Goal: Task Accomplishment & Management: Manage account settings

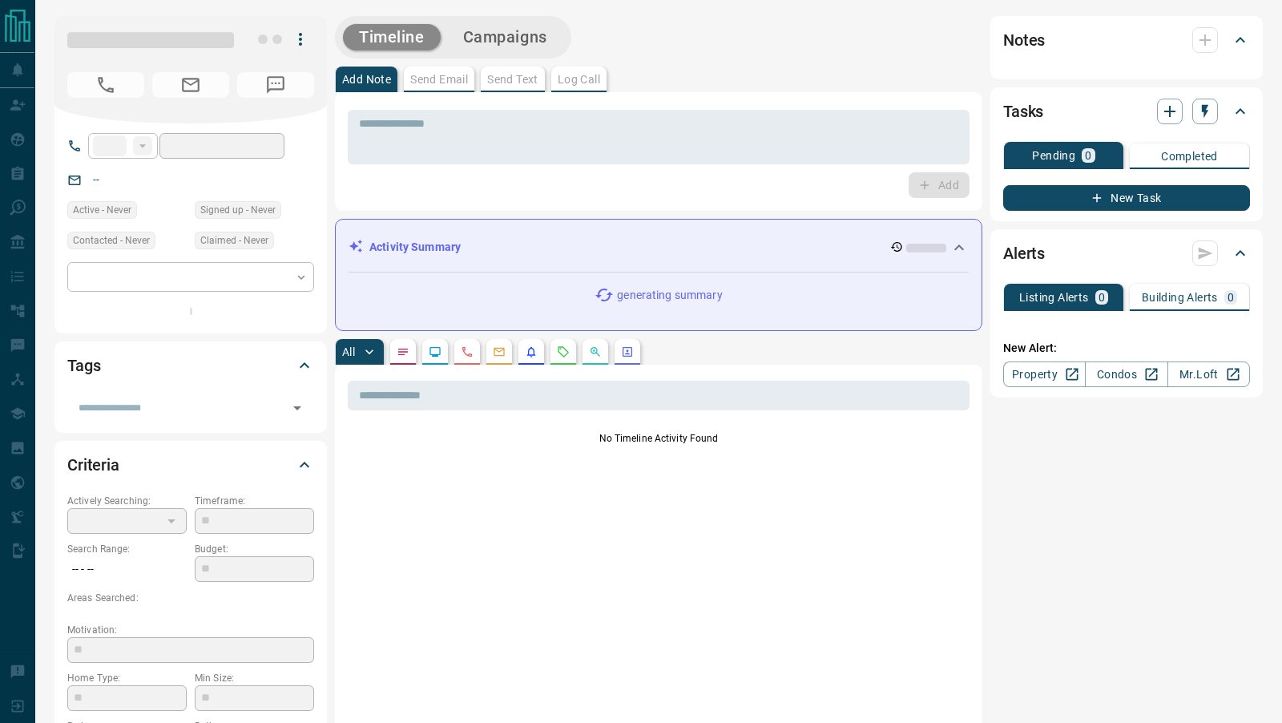
type input "**"
type input "**********"
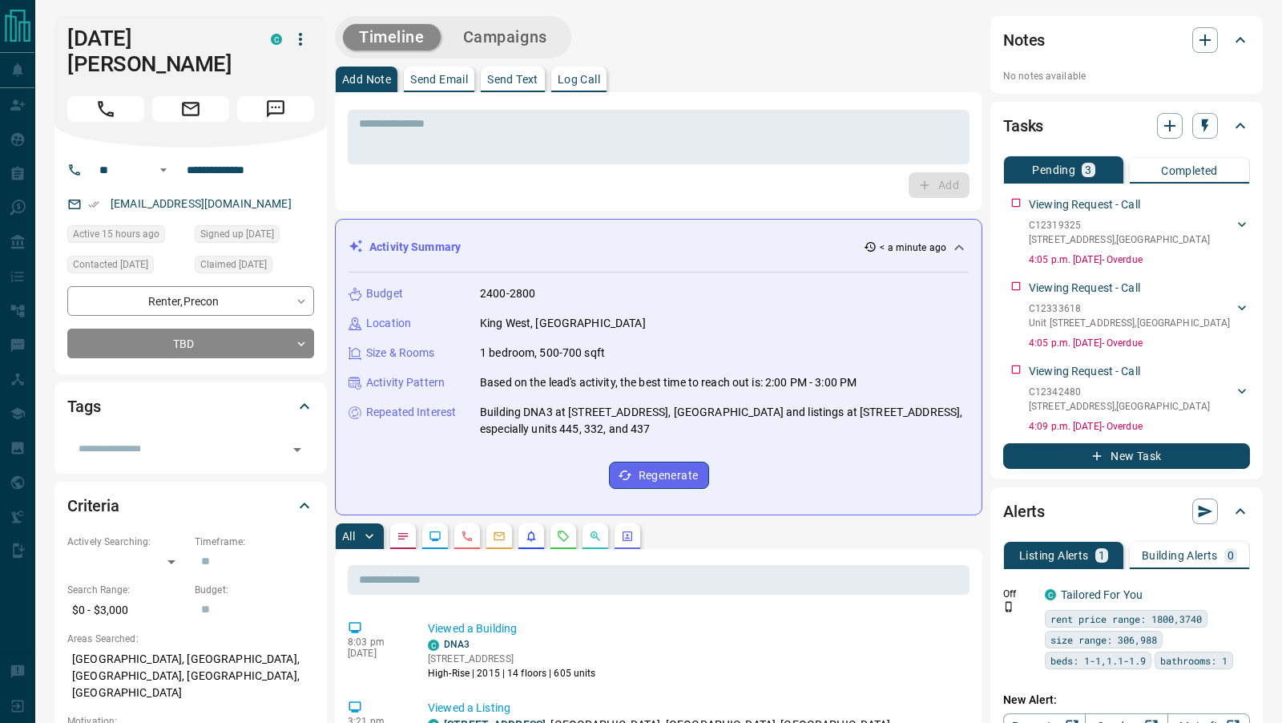
click at [562, 534] on icon "Requests" at bounding box center [563, 536] width 13 height 13
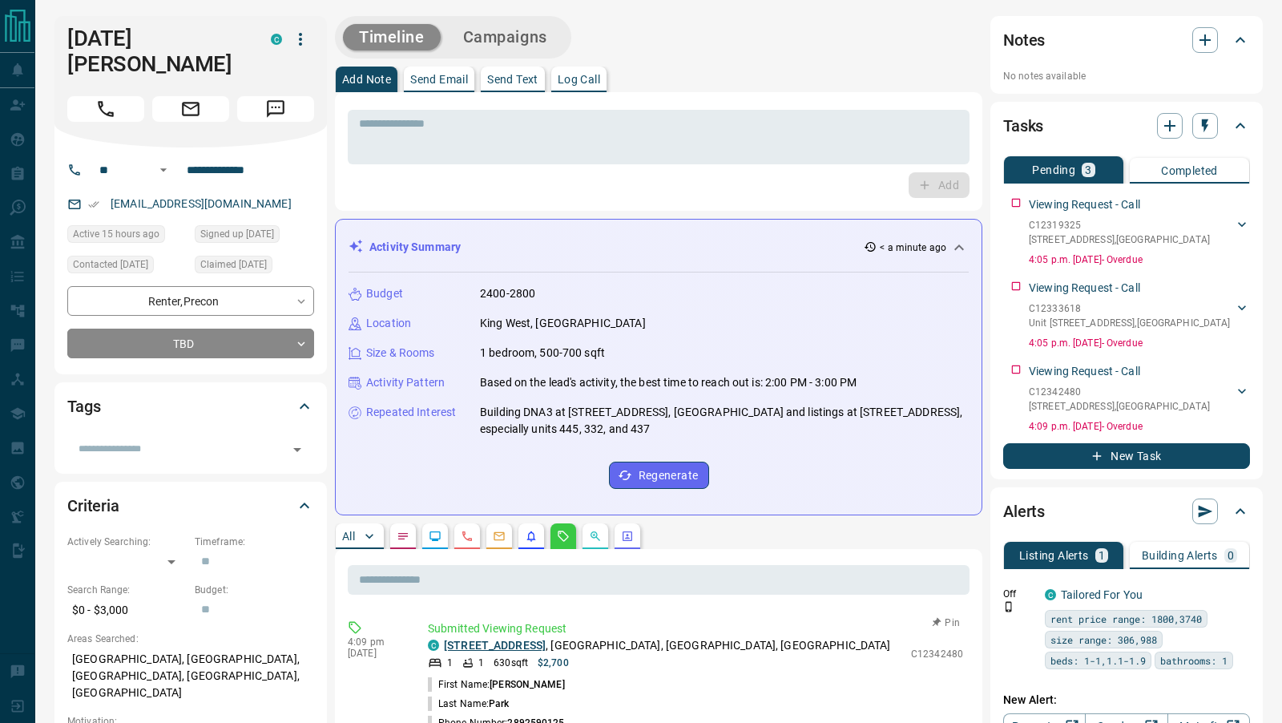
click at [530, 640] on link "[STREET_ADDRESS]" at bounding box center [495, 645] width 102 height 13
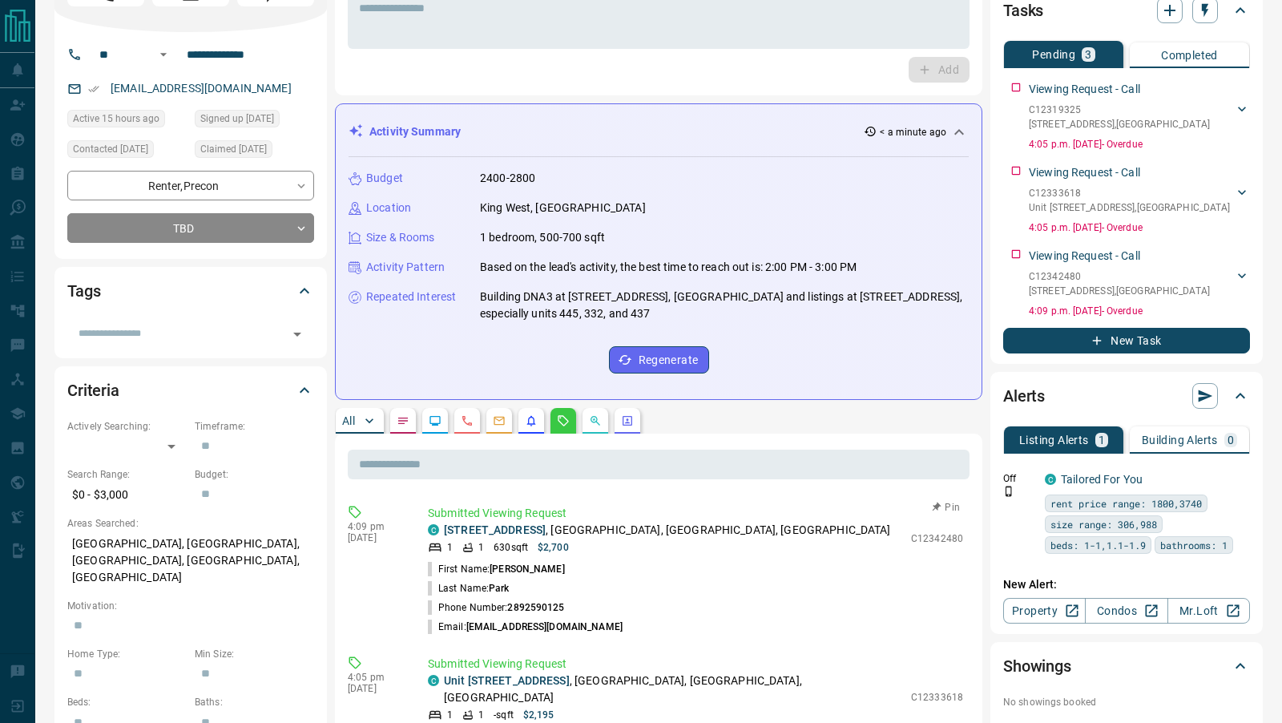
scroll to position [123, 0]
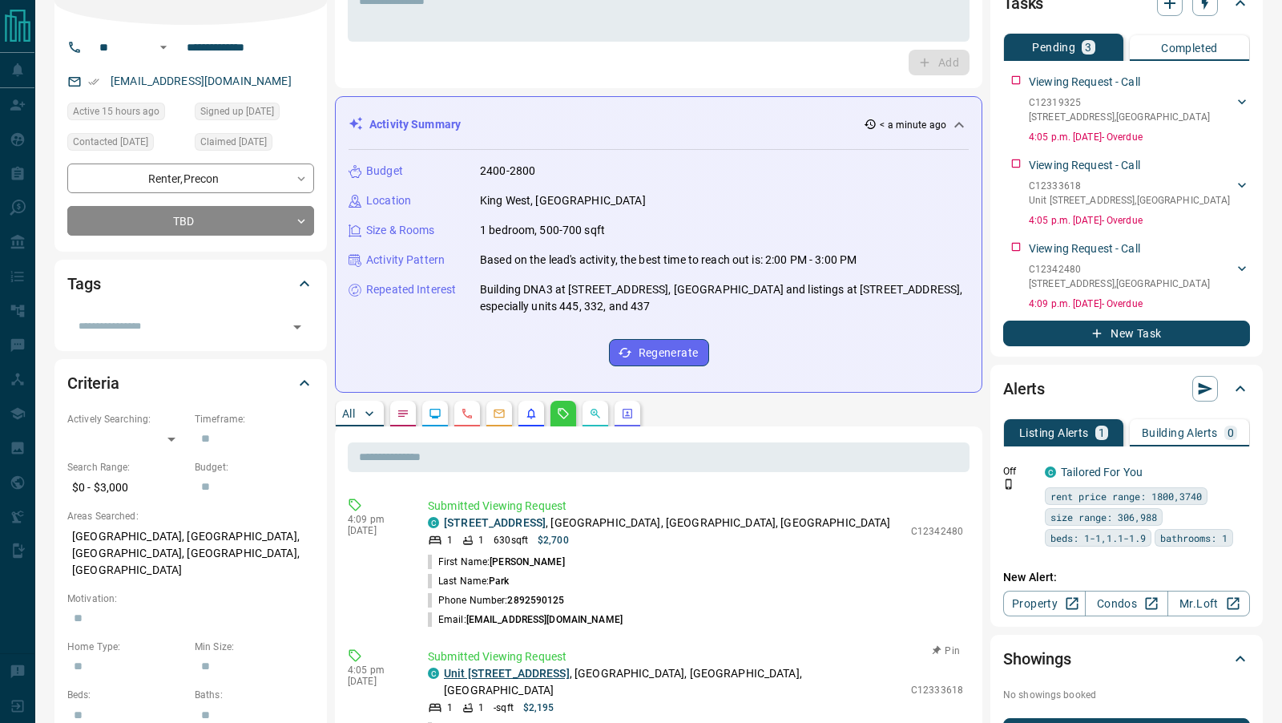
click at [502, 673] on link "Unit [STREET_ADDRESS]" at bounding box center [507, 673] width 126 height 13
click at [543, 524] on link "[STREET_ADDRESS]" at bounding box center [495, 522] width 102 height 13
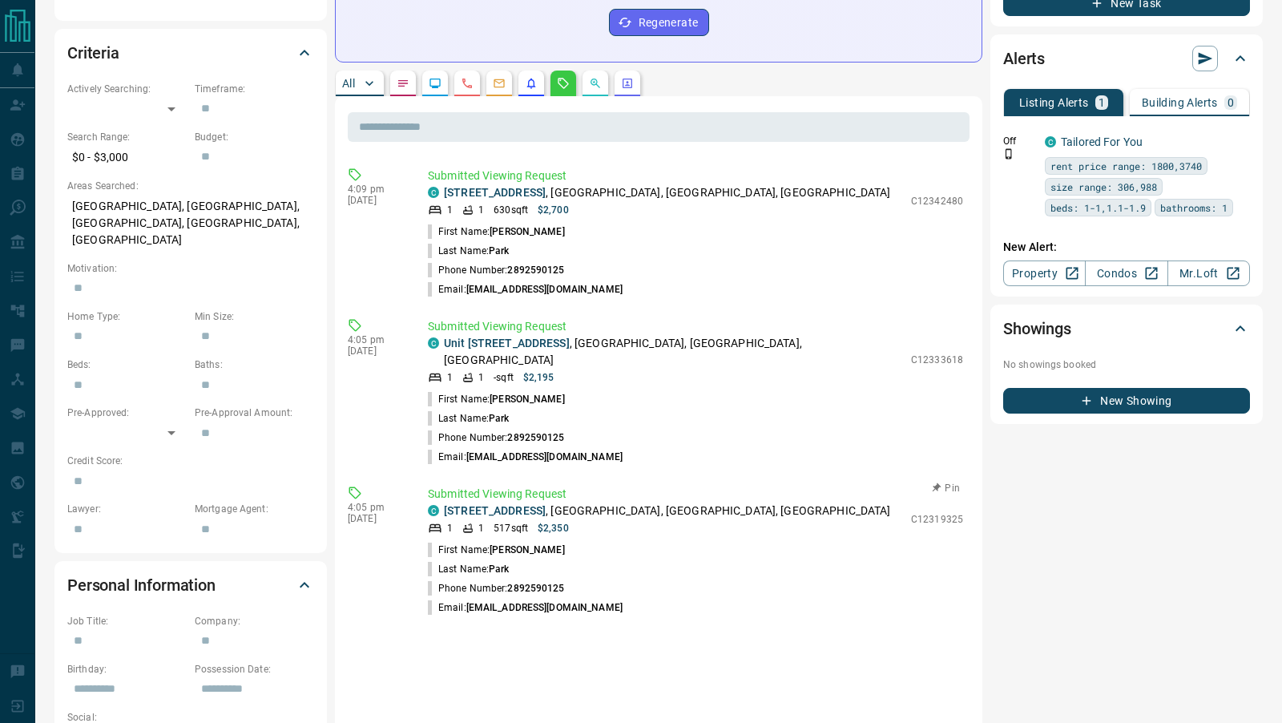
scroll to position [461, 0]
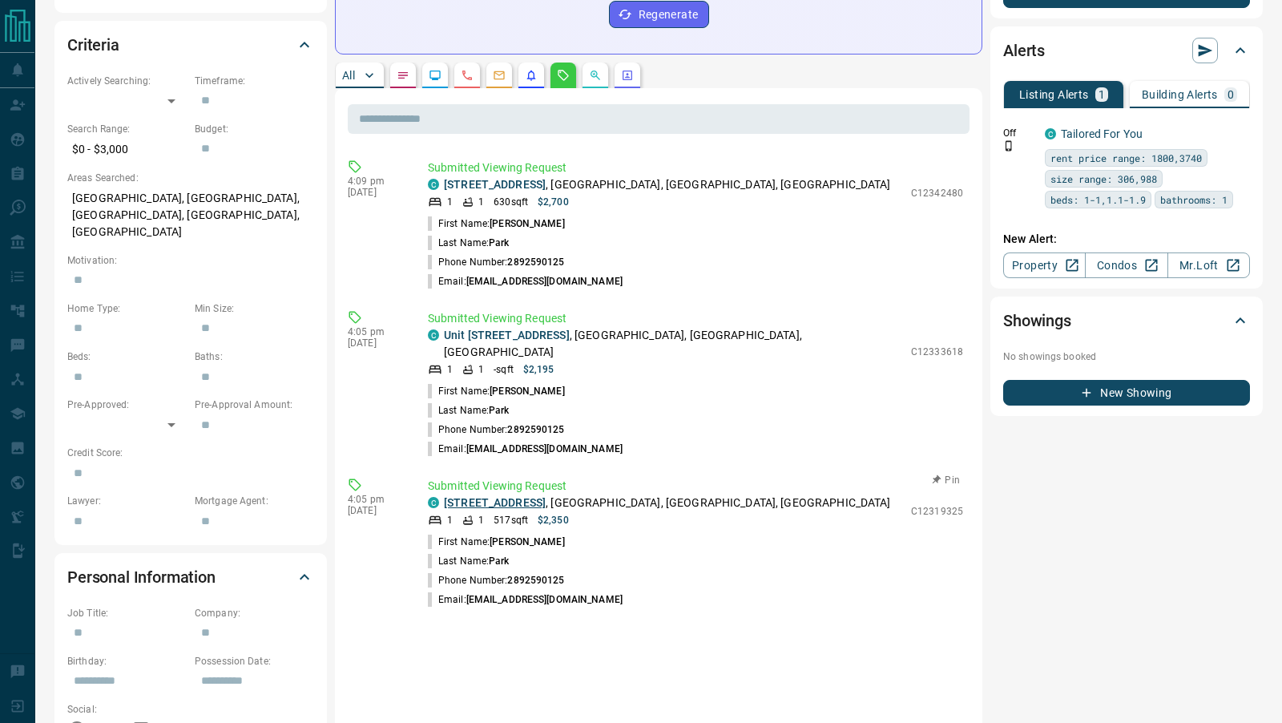
click at [538, 496] on link "[STREET_ADDRESS]" at bounding box center [495, 502] width 102 height 13
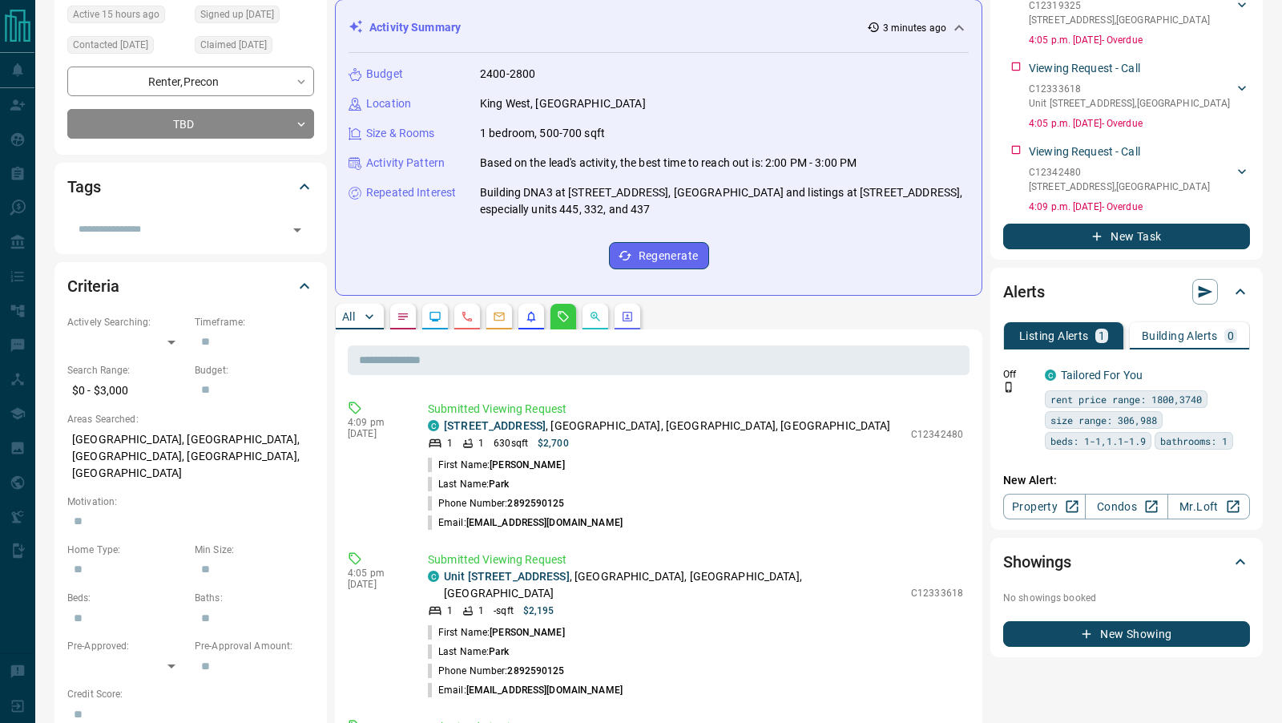
scroll to position [0, 0]
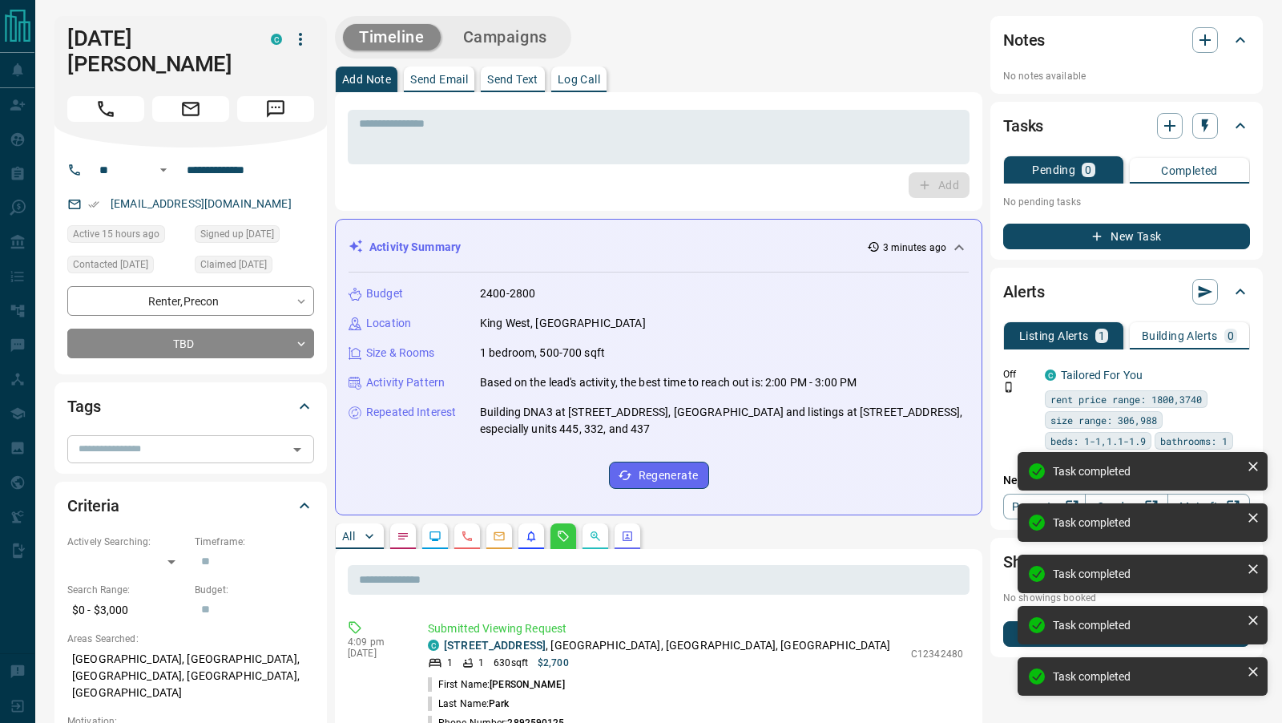
click at [295, 440] on icon "Open" at bounding box center [297, 449] width 19 height 19
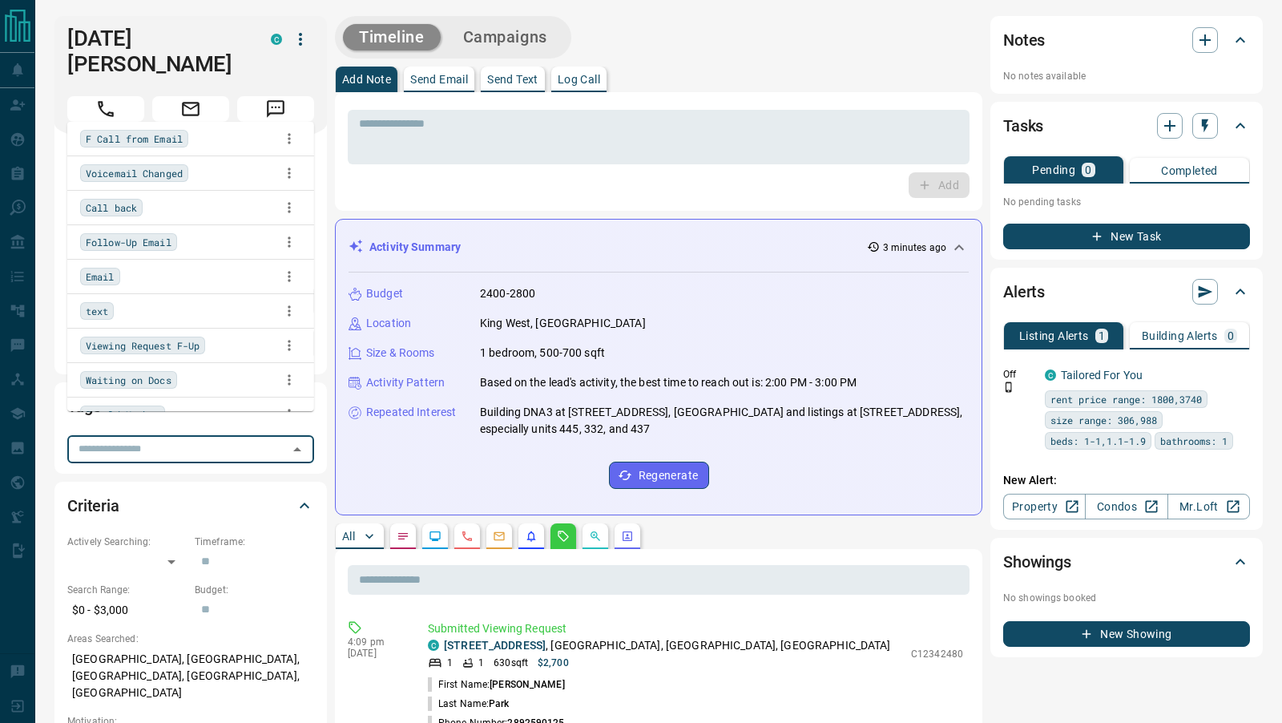
scroll to position [179, 0]
click at [170, 343] on span "Viewing Request F-Up" at bounding box center [143, 344] width 114 height 16
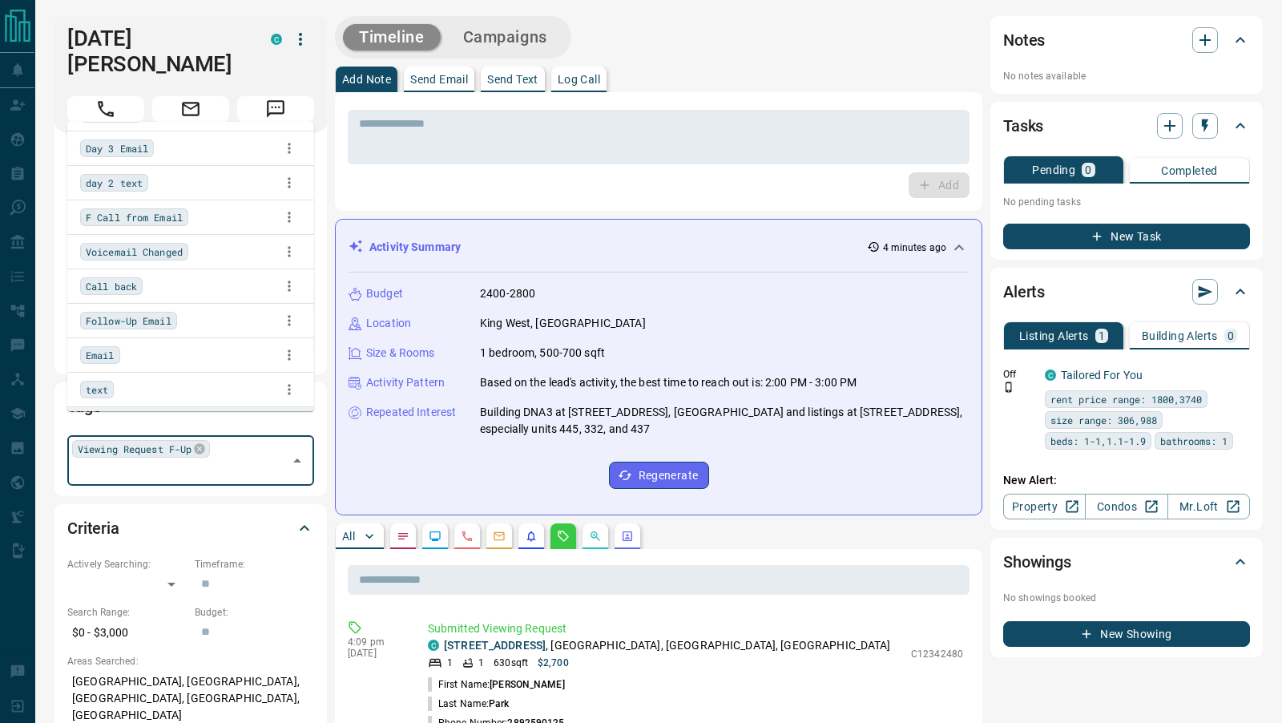
scroll to position [109, 0]
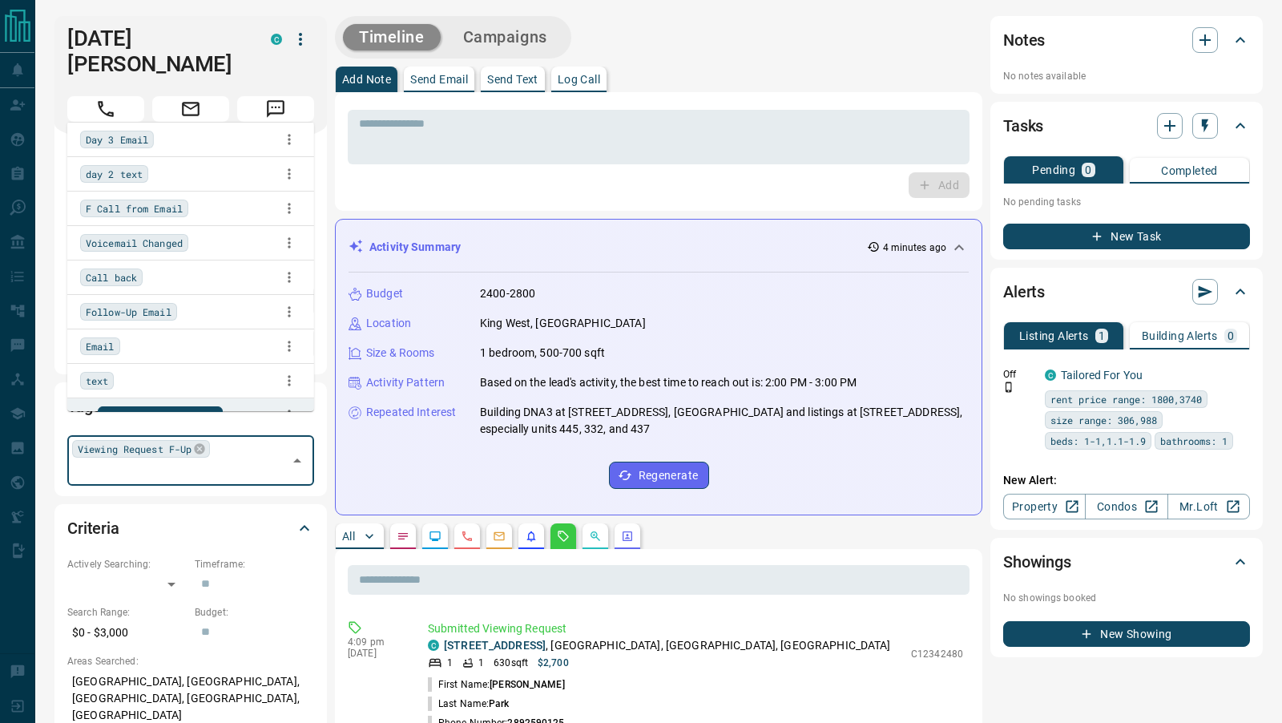
click at [111, 338] on span "Email" at bounding box center [100, 346] width 29 height 16
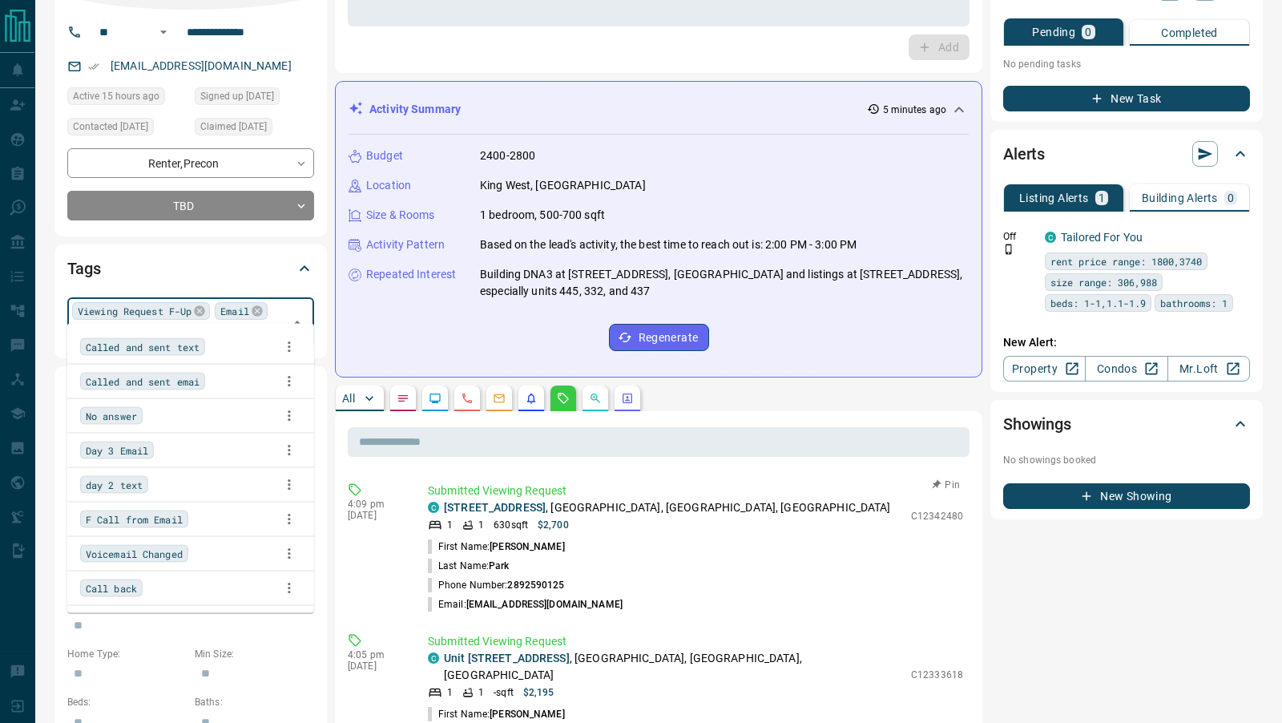
scroll to position [141, 0]
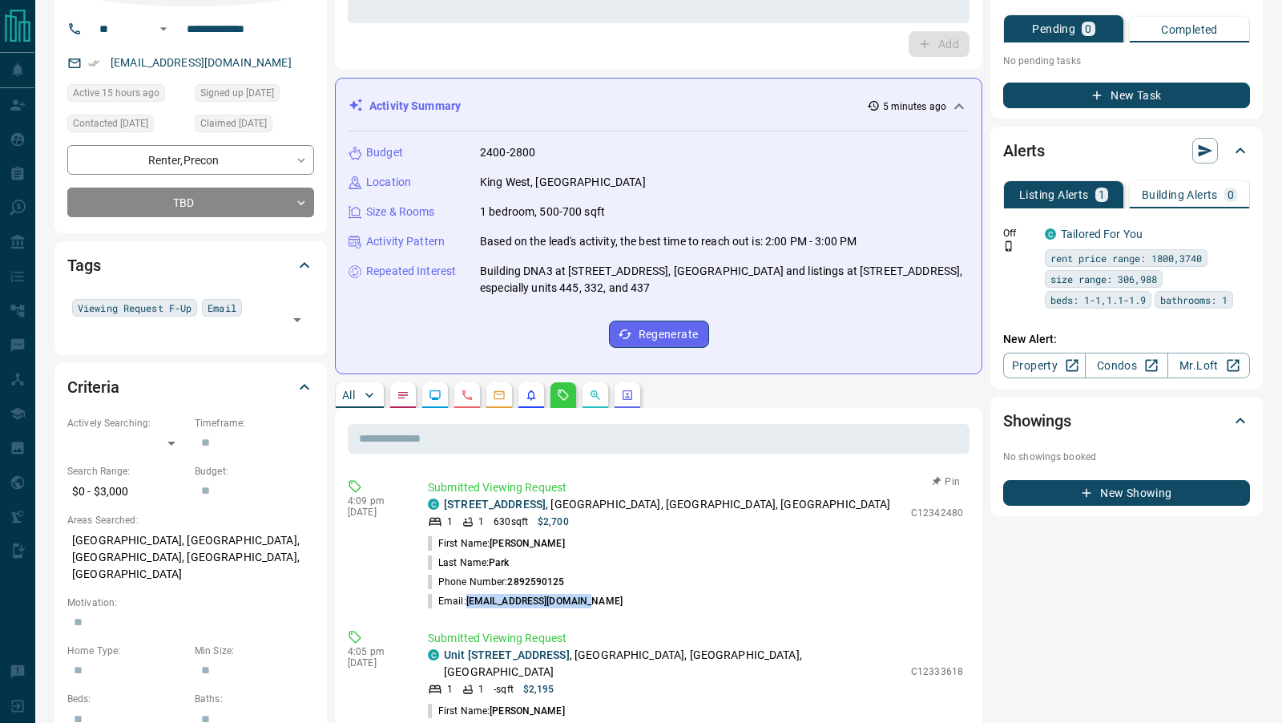
drag, startPoint x: 602, startPoint y: 598, endPoint x: 466, endPoint y: 597, distance: 136.2
click at [466, 597] on li "Email: [EMAIL_ADDRESS][DOMAIN_NAME]" at bounding box center [695, 600] width 535 height 19
copy span "[EMAIL_ADDRESS][DOMAIN_NAME]"
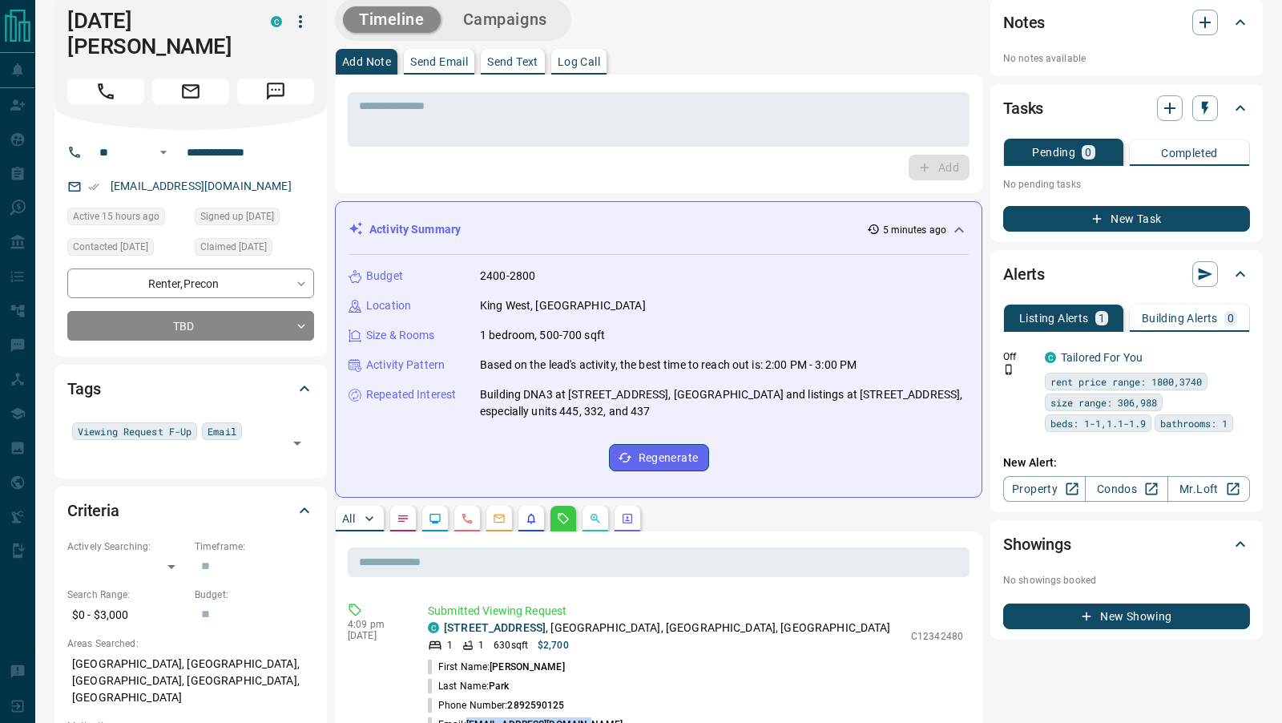
scroll to position [0, 0]
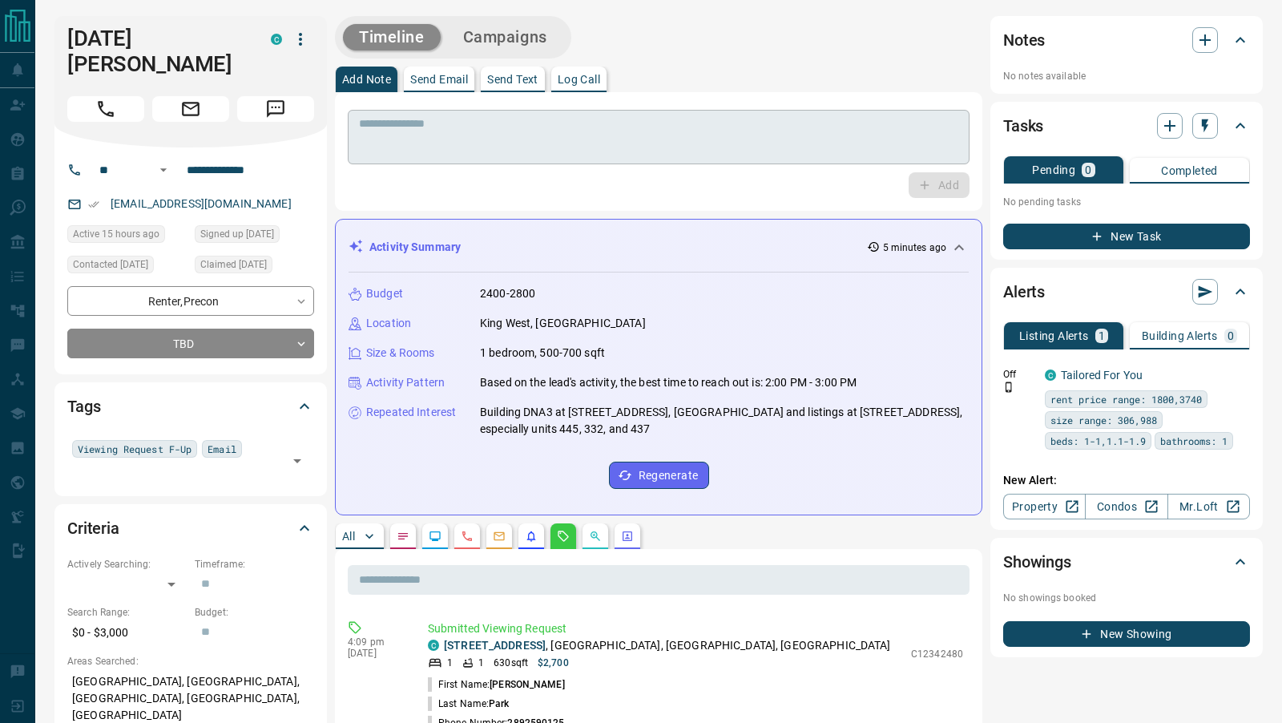
click at [414, 143] on textarea at bounding box center [658, 137] width 599 height 41
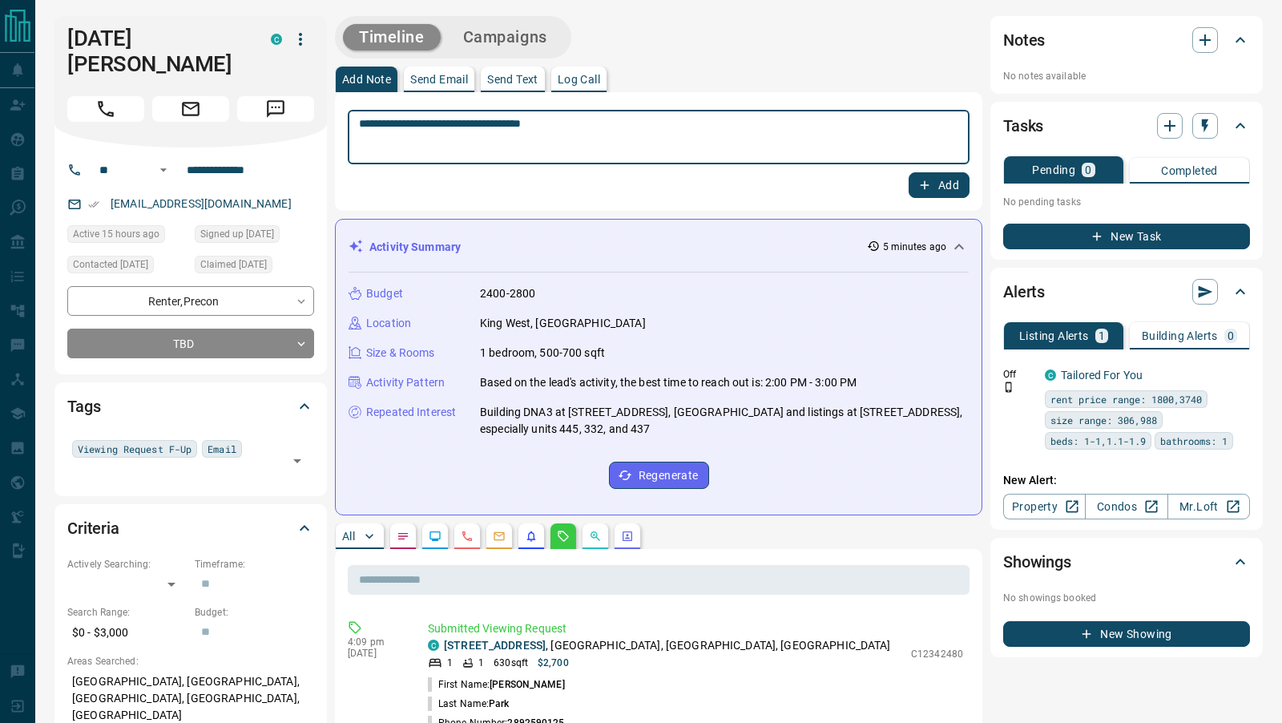
type textarea "**********"
click at [963, 179] on button "Add" at bounding box center [938, 185] width 61 height 26
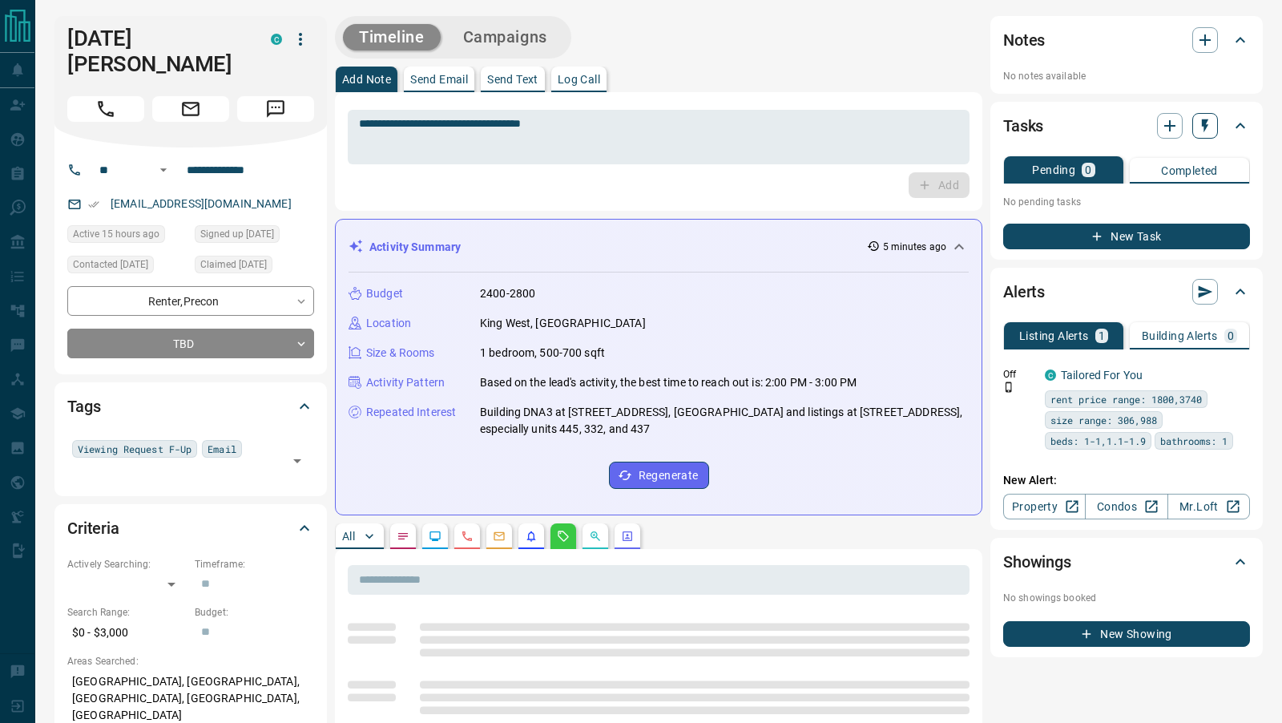
click at [1207, 123] on icon "button" at bounding box center [1205, 126] width 16 height 16
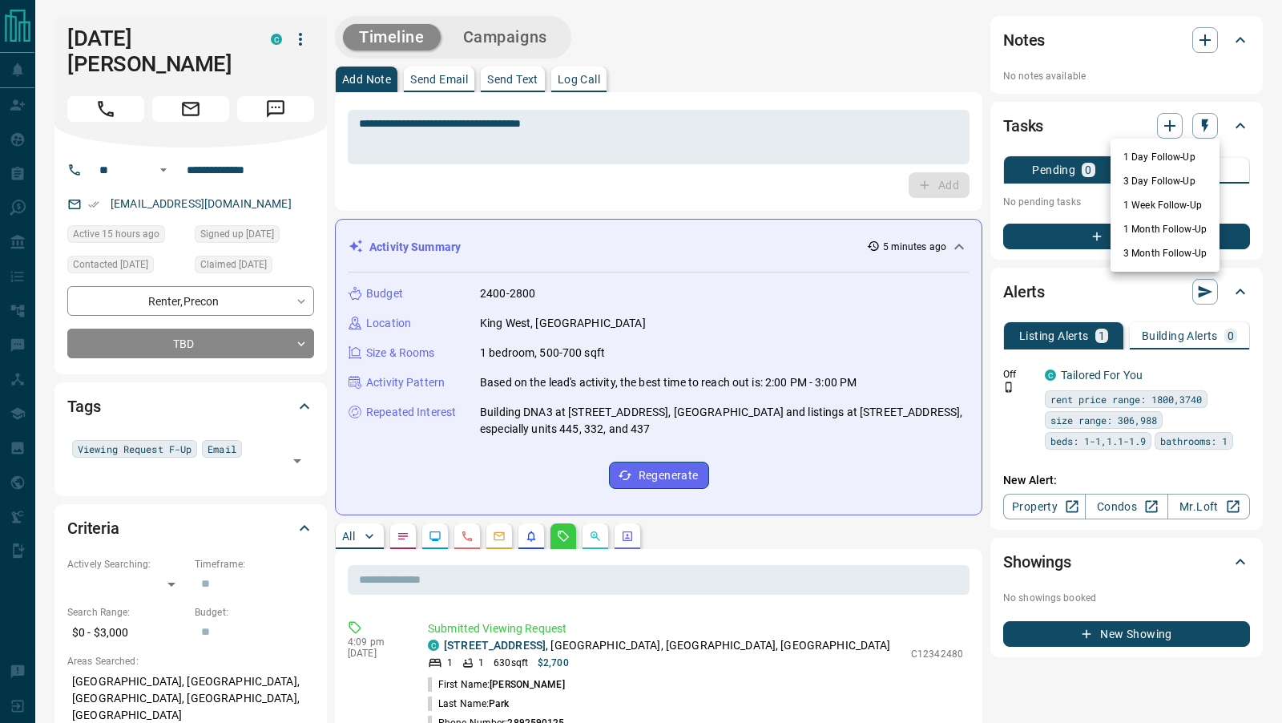
click at [1138, 183] on li "3 Day Follow-Up" at bounding box center [1164, 181] width 109 height 24
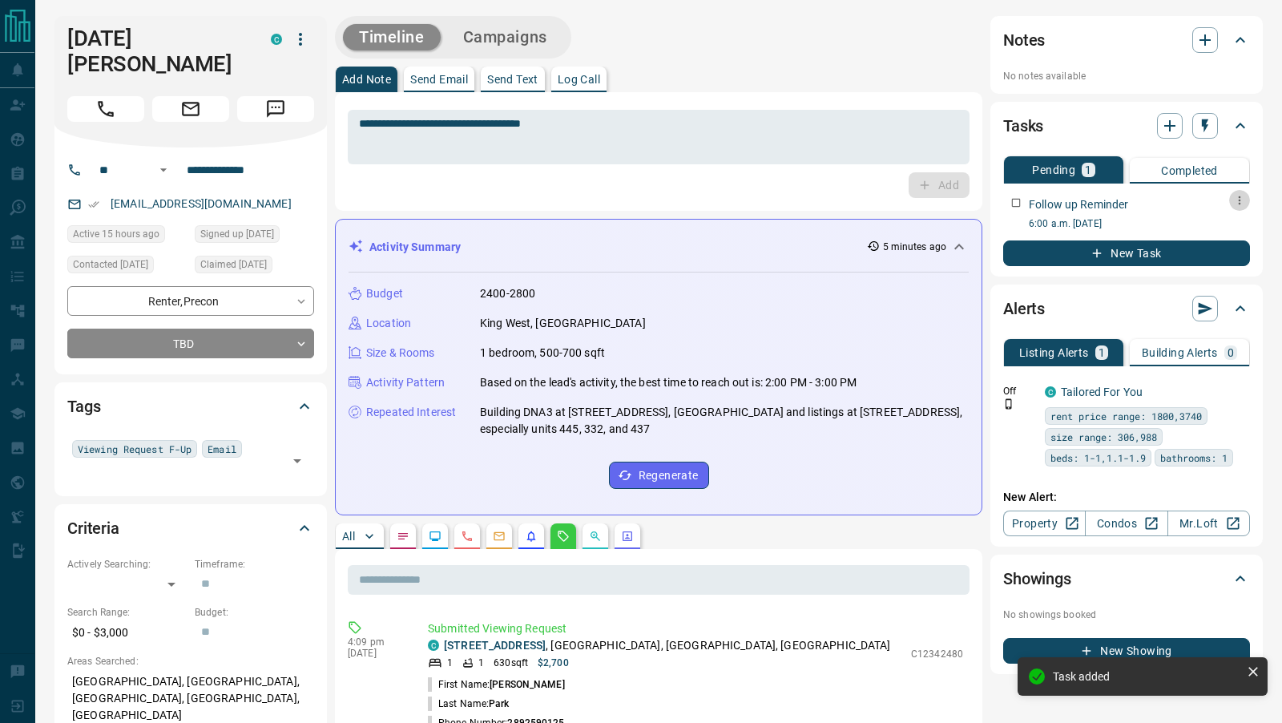
click at [1239, 196] on icon "button" at bounding box center [1240, 200] width 2 height 9
click at [1213, 222] on li "Edit" at bounding box center [1214, 230] width 70 height 24
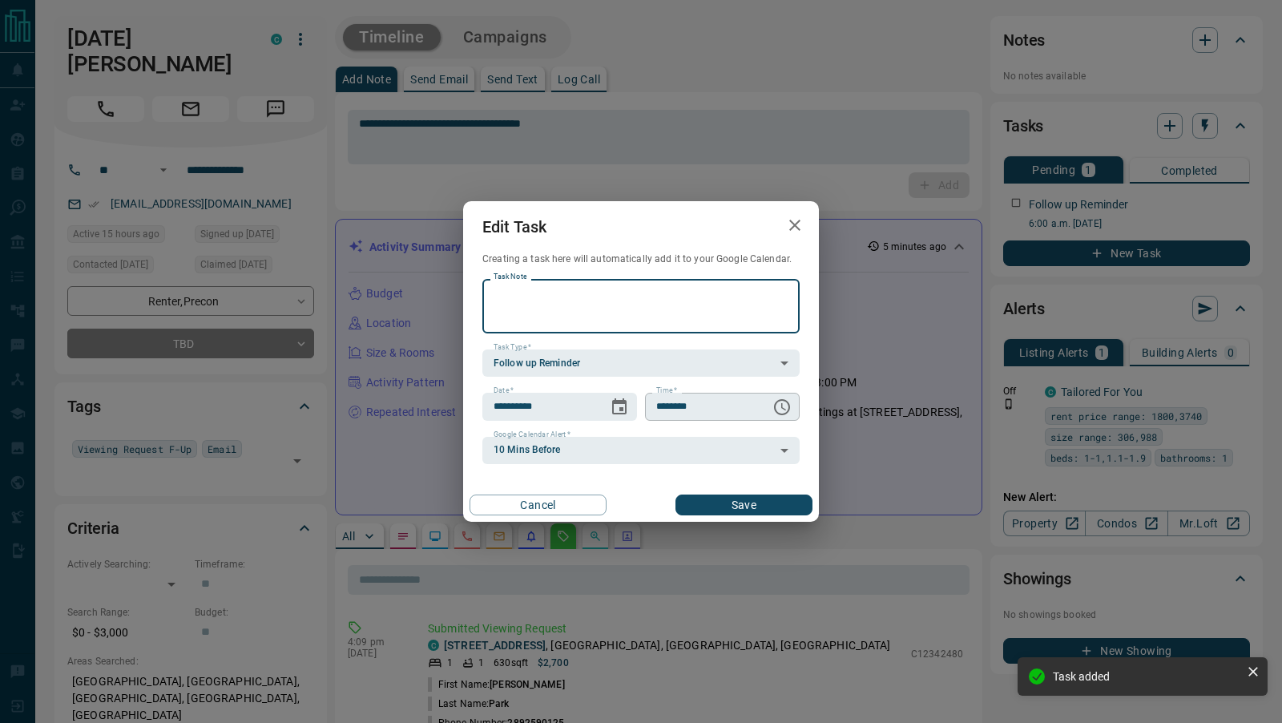
click at [785, 401] on icon "Choose time, selected time is 6:00 AM" at bounding box center [782, 407] width 16 height 16
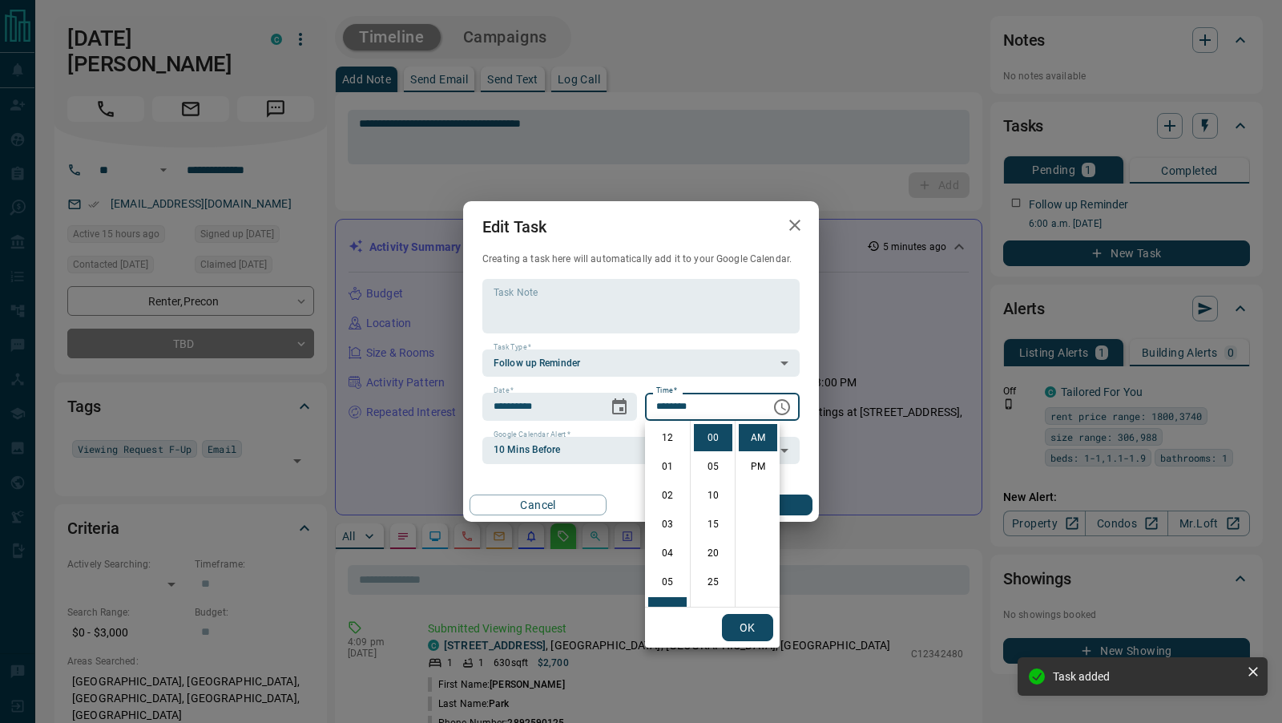
scroll to position [173, 0]
click at [671, 582] on li "11" at bounding box center [667, 581] width 38 height 27
type input "********"
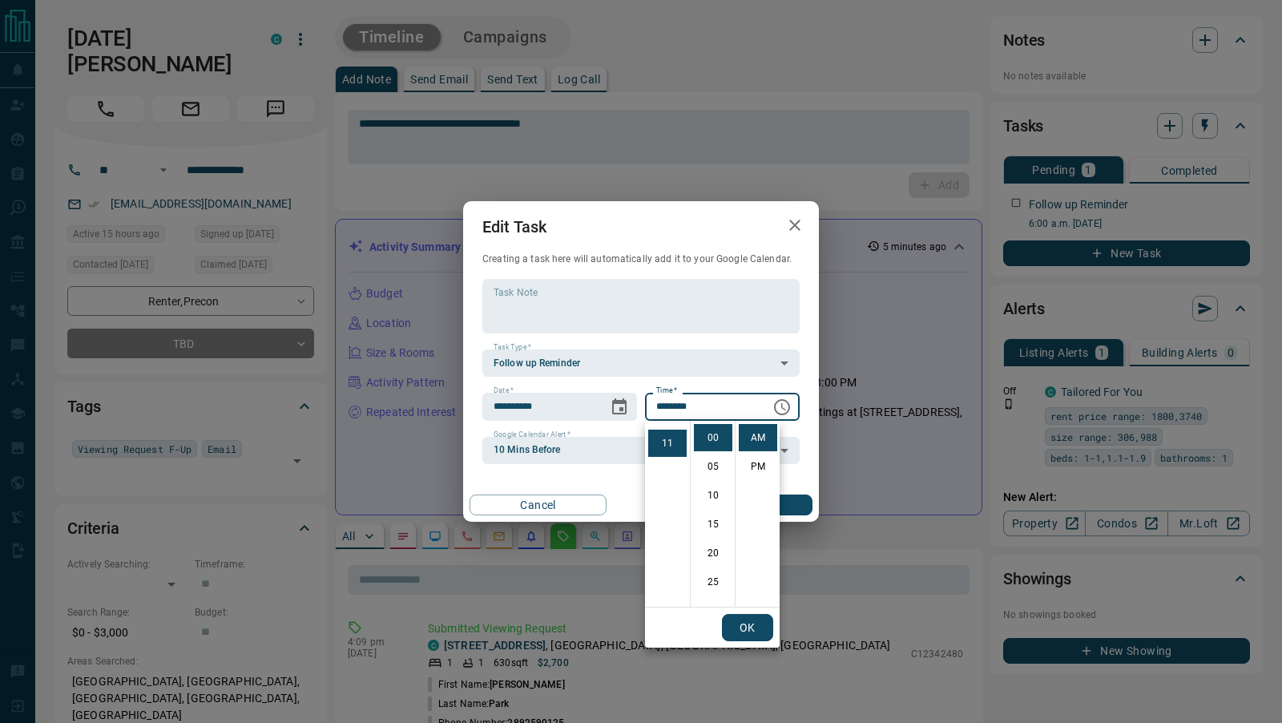
click at [739, 622] on button "OK" at bounding box center [747, 627] width 51 height 27
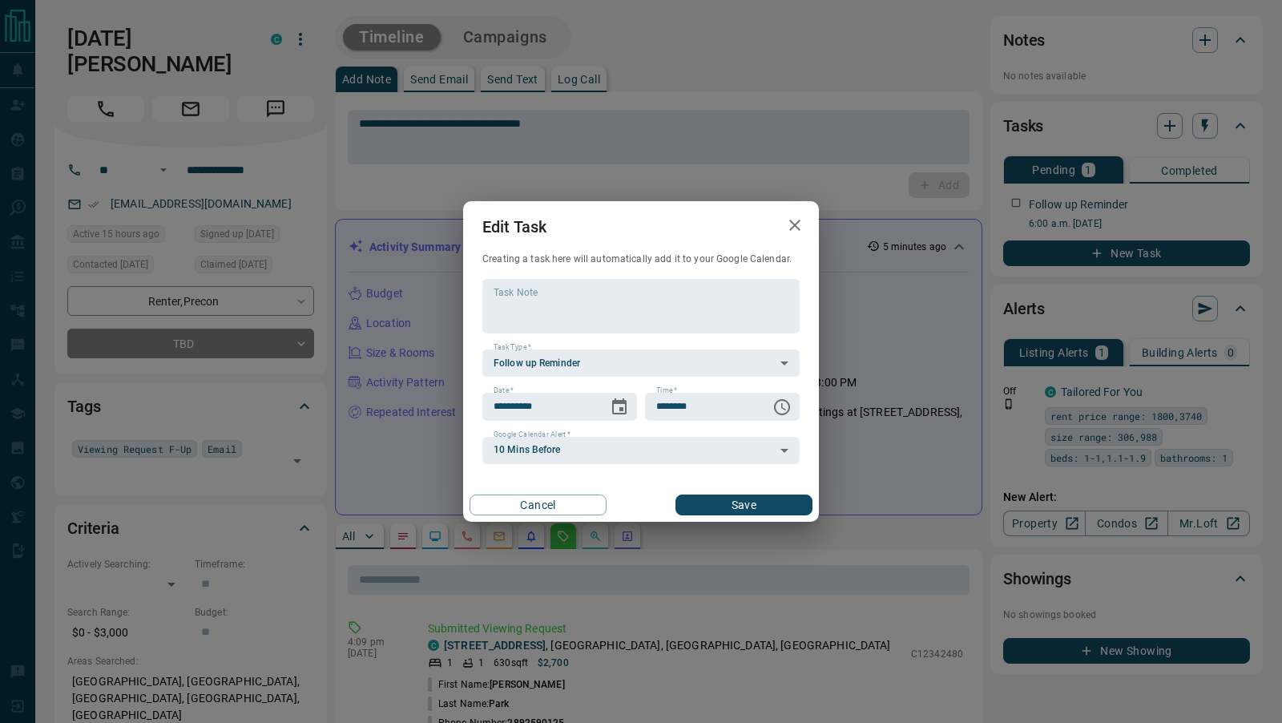
click at [748, 507] on button "Save" at bounding box center [743, 504] width 137 height 21
